Goal: Task Accomplishment & Management: Manage account settings

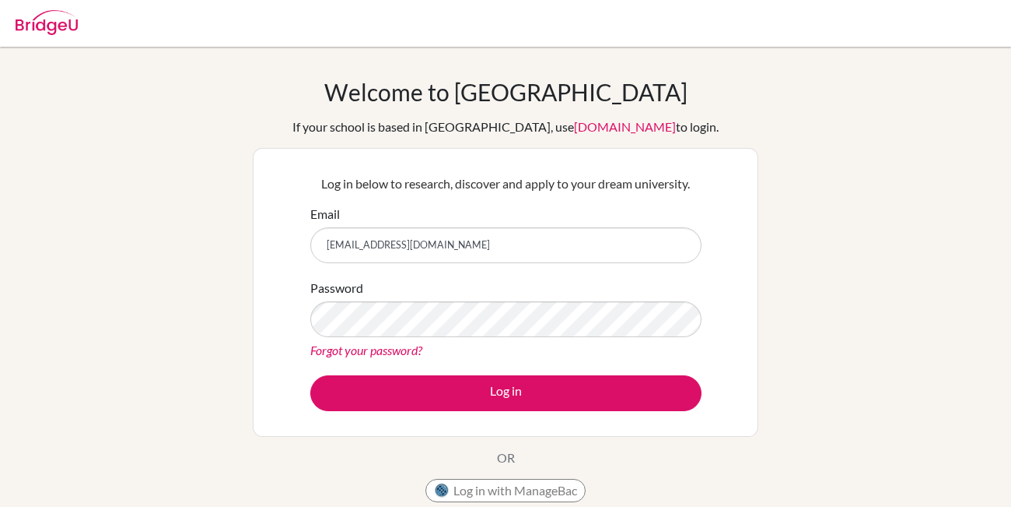
type input "[EMAIL_ADDRESS][DOMAIN_NAME]"
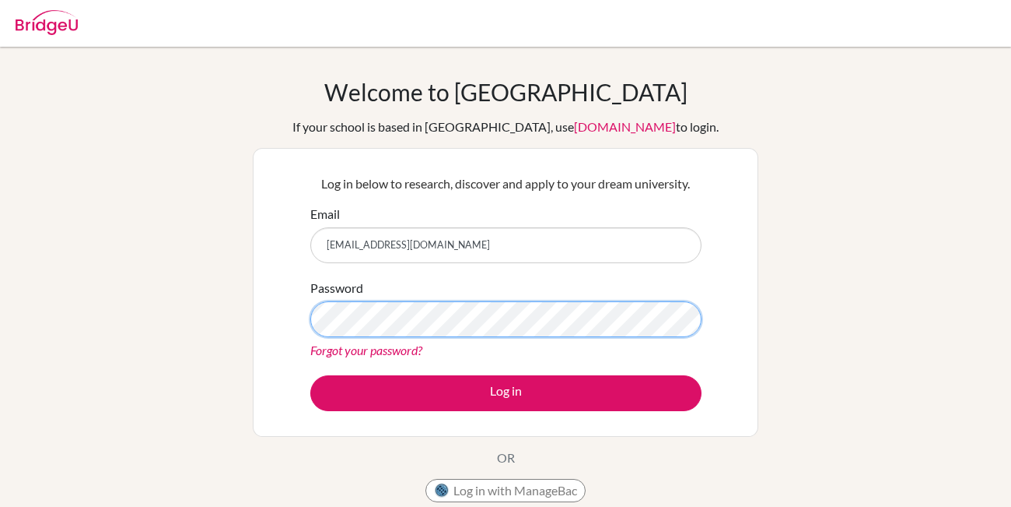
click at [310, 375] on button "Log in" at bounding box center [505, 393] width 391 height 36
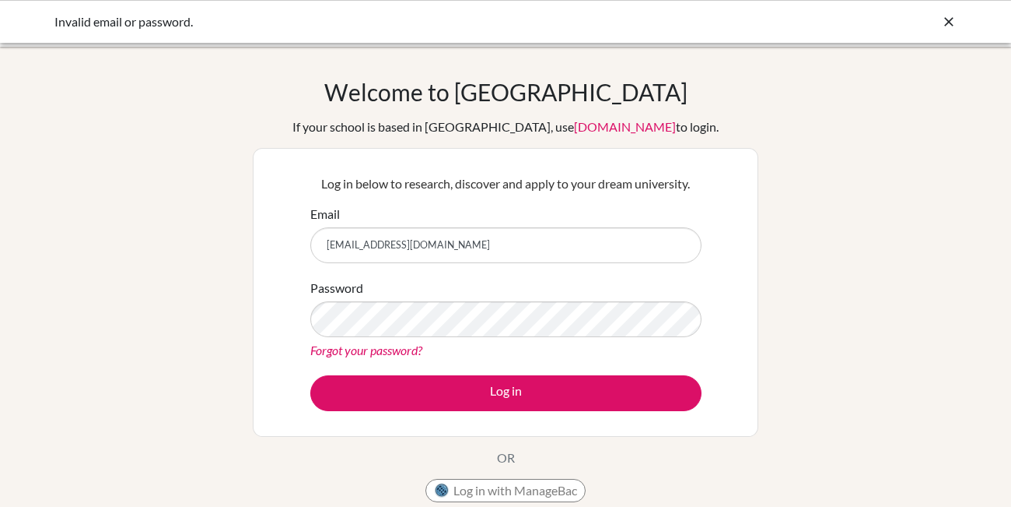
click at [403, 355] on link "Forgot your password?" at bounding box center [366, 349] width 112 height 15
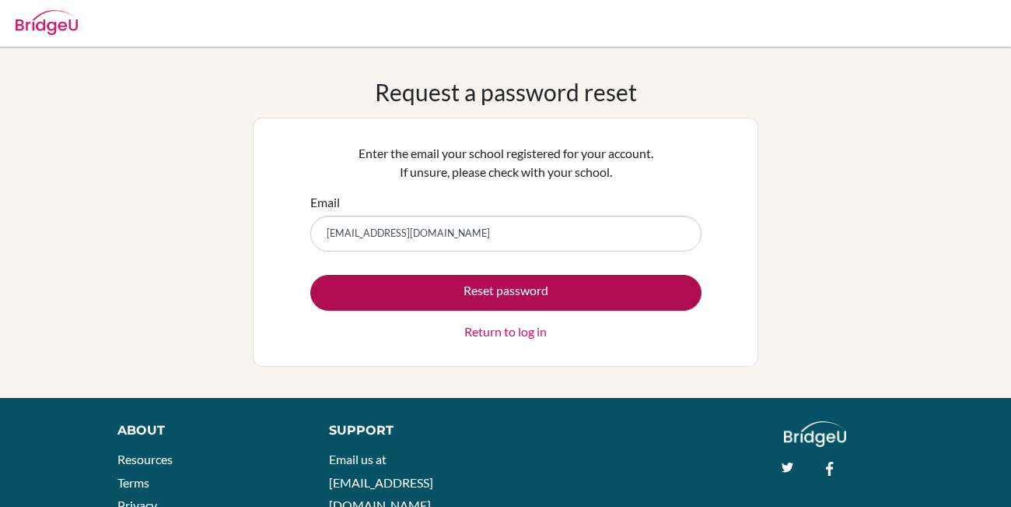
type input "[EMAIL_ADDRESS][DOMAIN_NAME]"
click at [436, 303] on button "Reset password" at bounding box center [505, 293] width 391 height 36
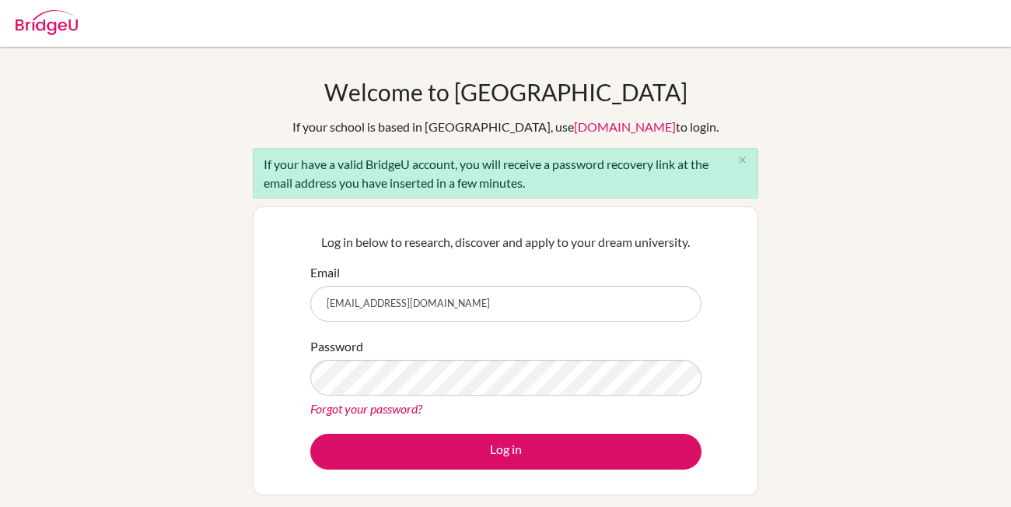
type input "[EMAIL_ADDRESS][DOMAIN_NAME]"
drag, startPoint x: 458, startPoint y: 168, endPoint x: 264, endPoint y: 150, distance: 195.3
click at [264, 150] on div "If your have a valid BridgeU account, you will receive a password recovery link…" at bounding box center [506, 173] width 506 height 51
click at [527, 170] on div "If your have a valid BridgeU account, you will receive a password recovery link…" at bounding box center [506, 173] width 506 height 51
click at [749, 153] on button "close" at bounding box center [742, 160] width 31 height 23
